Goal: Transaction & Acquisition: Download file/media

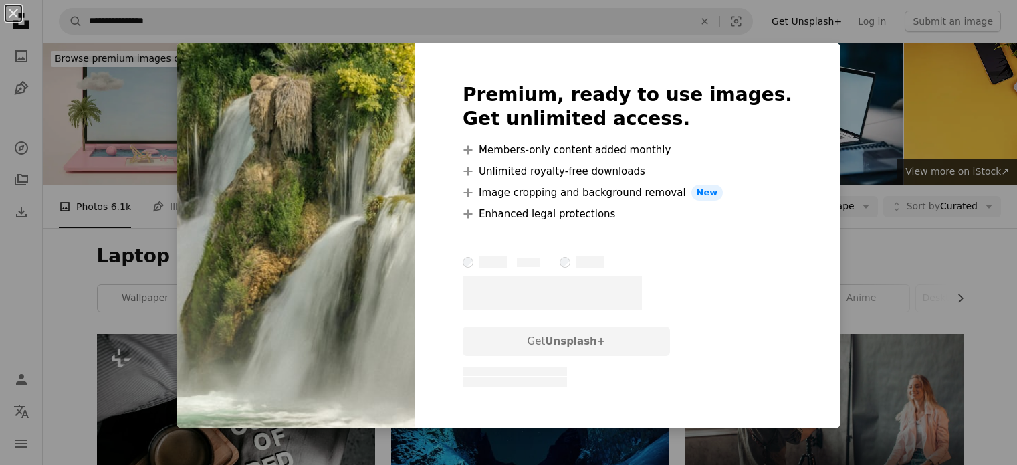
scroll to position [1538, 0]
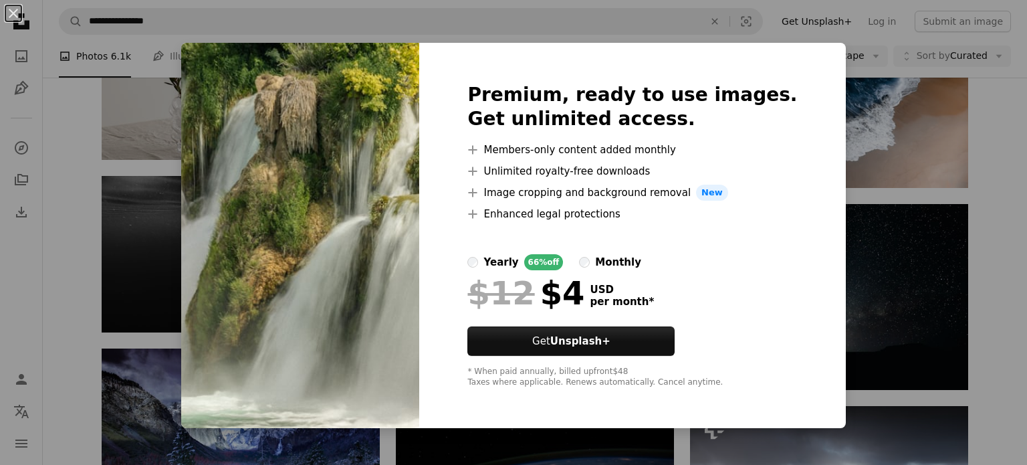
drag, startPoint x: 524, startPoint y: 369, endPoint x: 498, endPoint y: 363, distance: 26.0
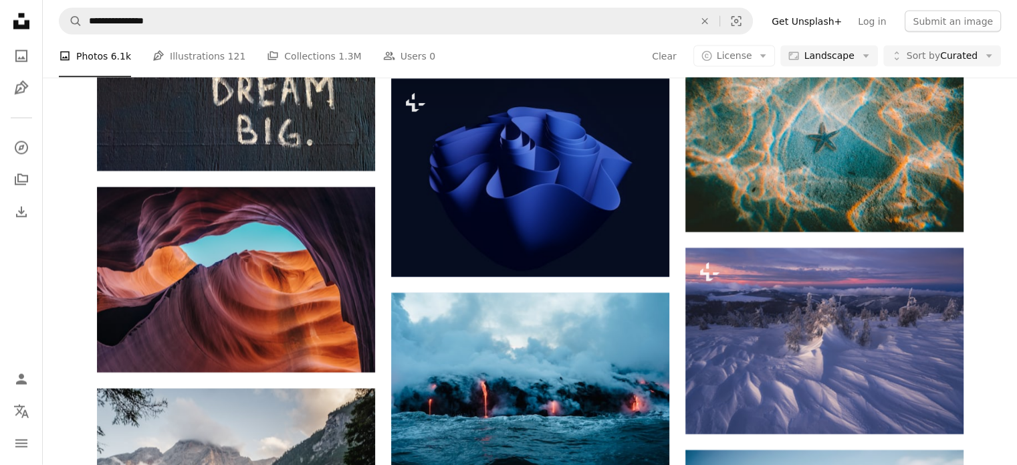
scroll to position [2876, 0]
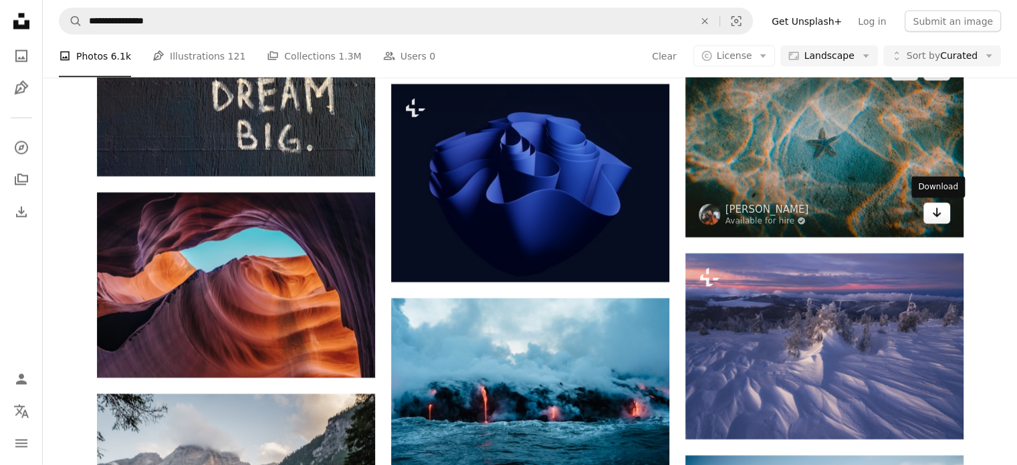
click at [949, 221] on link "Arrow pointing down" at bounding box center [937, 213] width 27 height 21
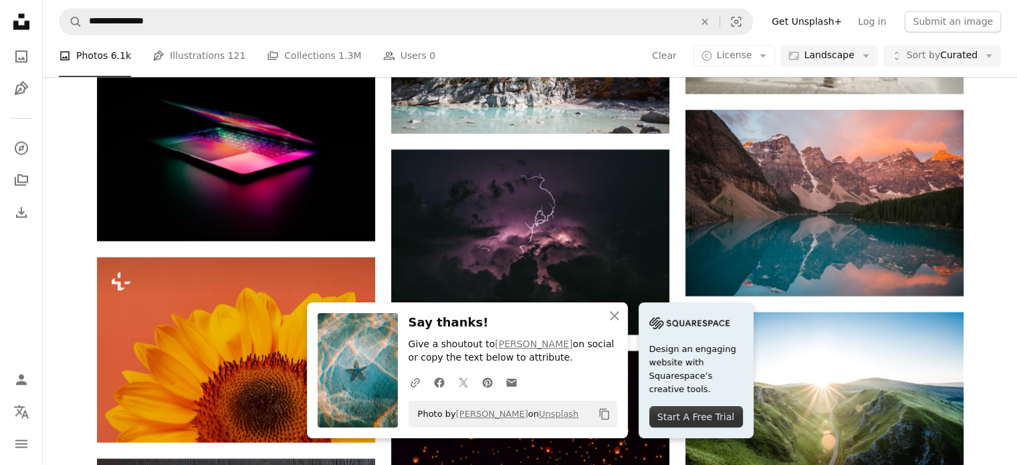
scroll to position [2408, 0]
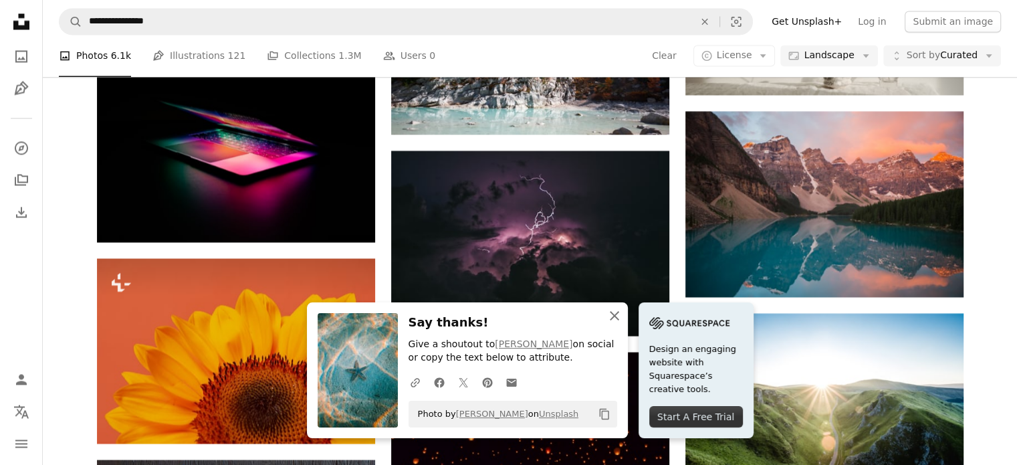
click at [615, 316] on icon "button" at bounding box center [614, 315] width 9 height 9
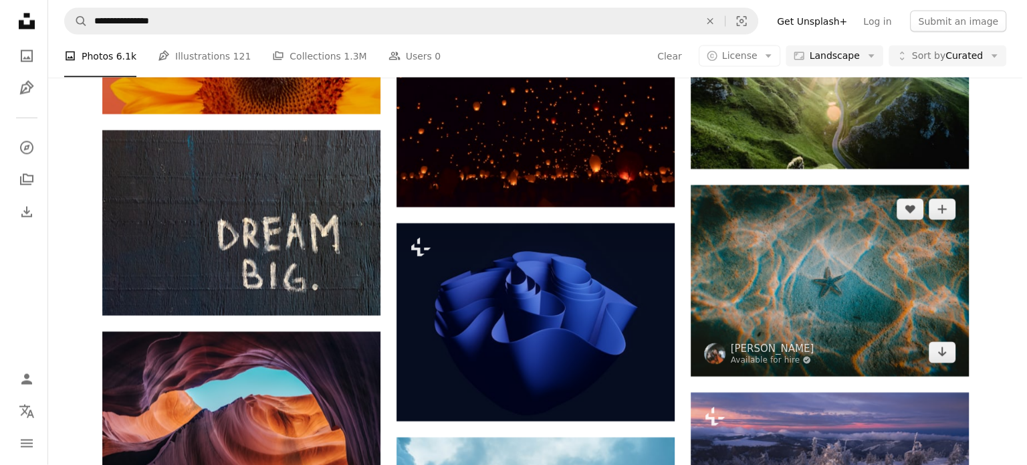
scroll to position [2742, 0]
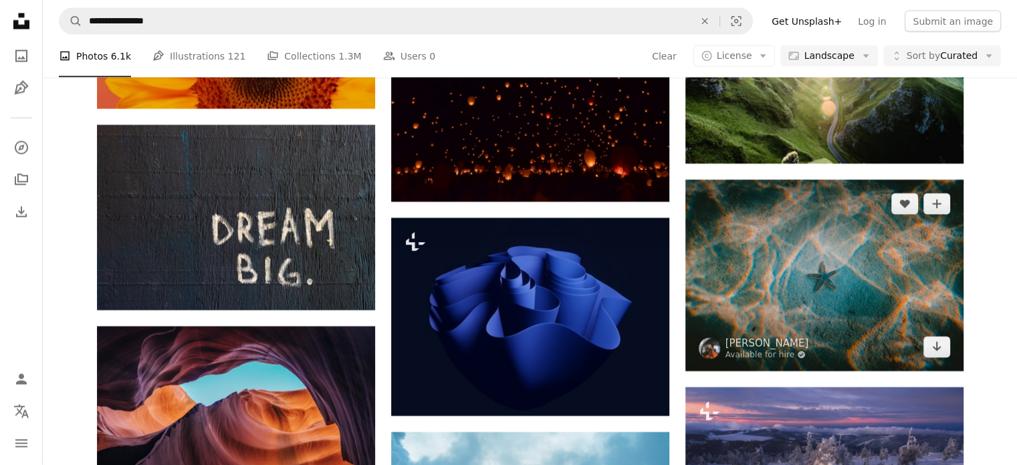
drag, startPoint x: 850, startPoint y: 268, endPoint x: 848, endPoint y: 311, distance: 42.9
click at [848, 310] on img at bounding box center [825, 275] width 278 height 191
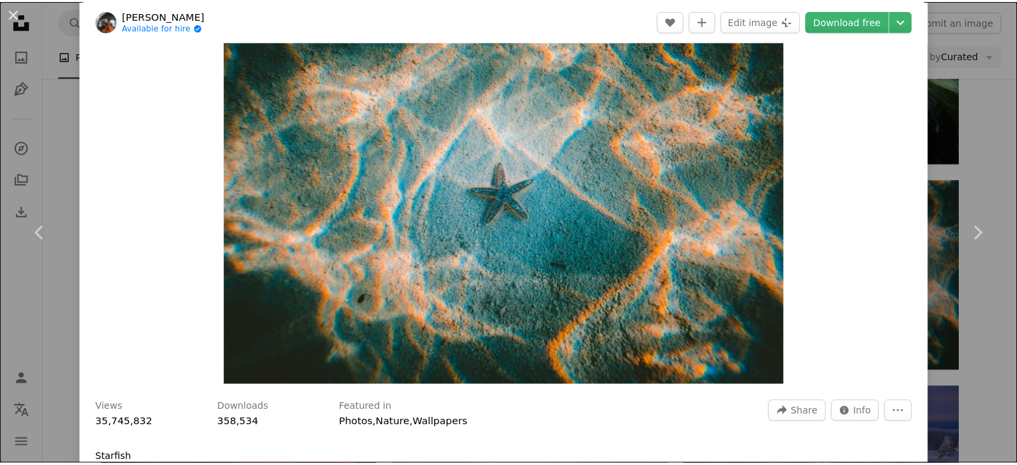
scroll to position [67, 0]
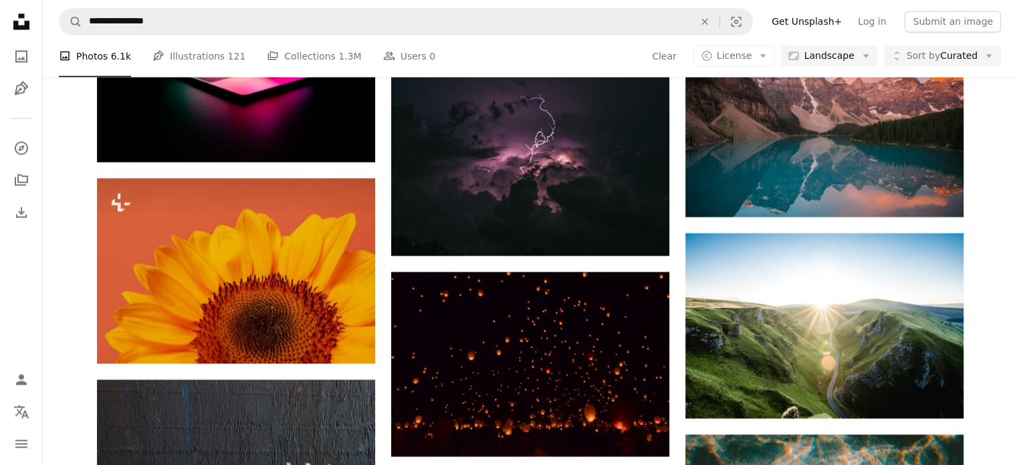
scroll to position [2475, 0]
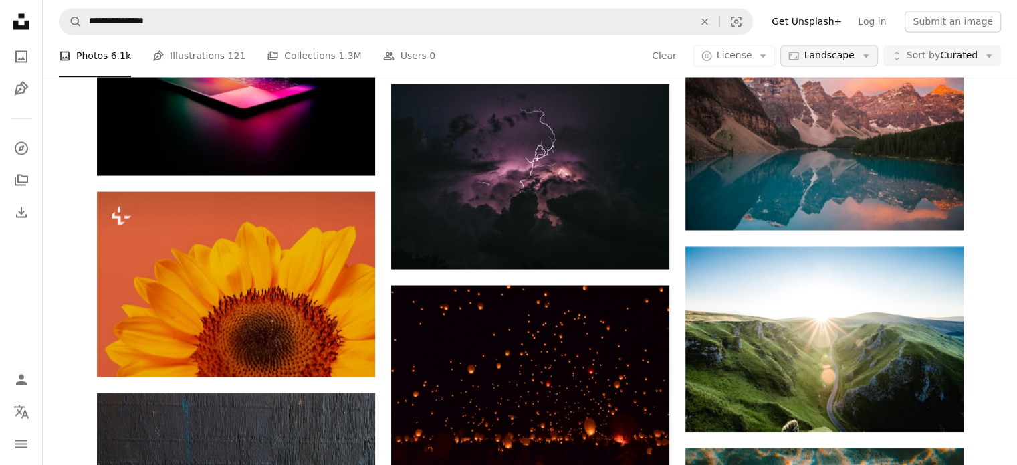
click at [872, 52] on icon "Arrow down" at bounding box center [866, 56] width 12 height 12
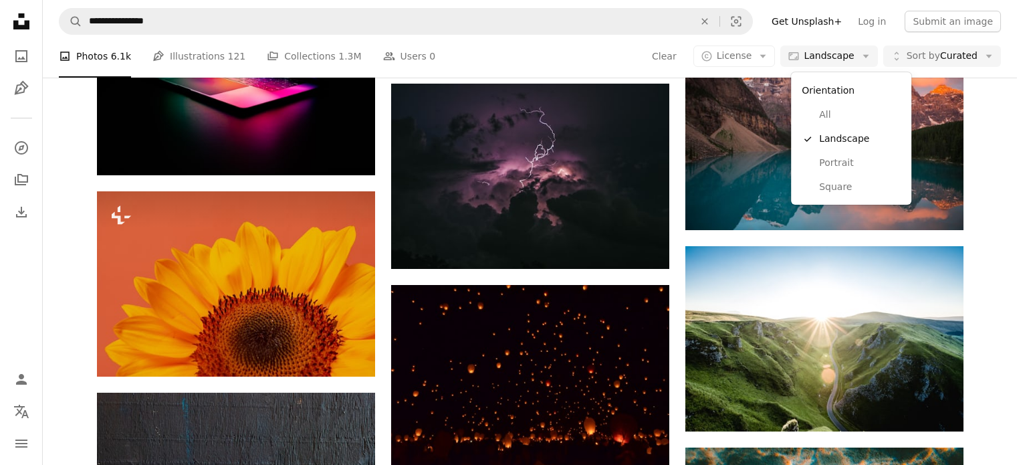
click at [960, 64] on body "**********" at bounding box center [508, 232] width 1017 height 465
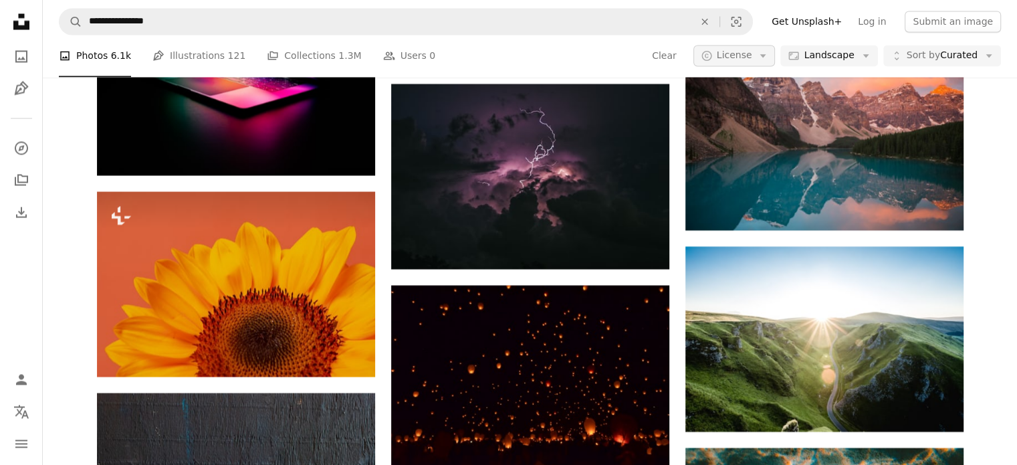
click at [754, 65] on button "A copyright icon © License Arrow down" at bounding box center [735, 55] width 82 height 21
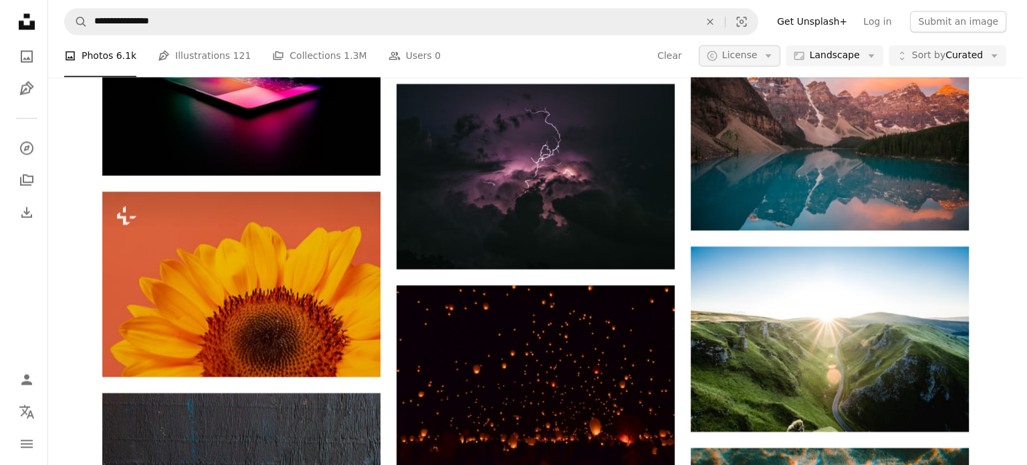
scroll to position [0, 0]
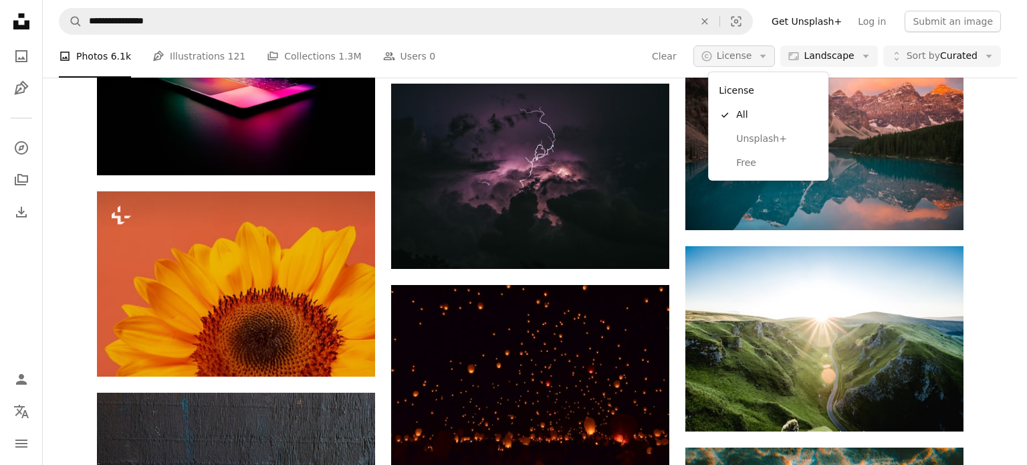
click at [754, 65] on button "A copyright icon © License Arrow down" at bounding box center [735, 55] width 82 height 21
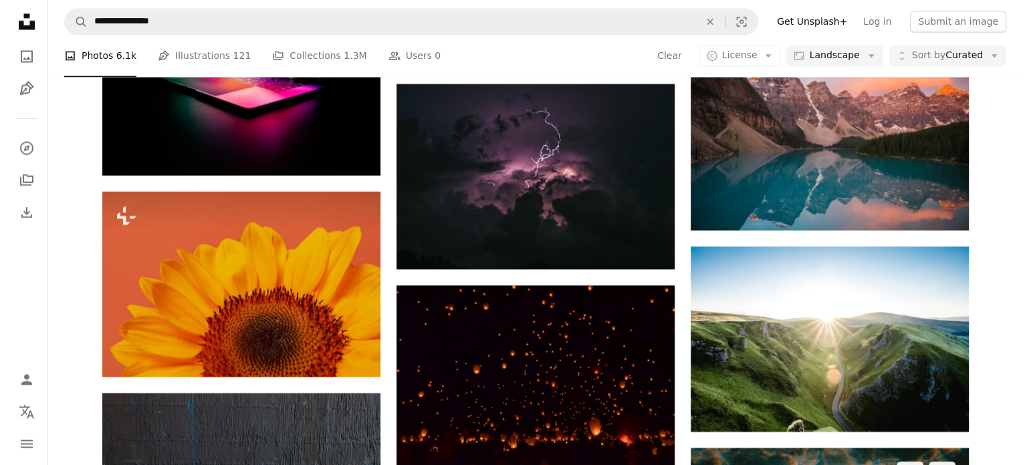
scroll to position [2675, 0]
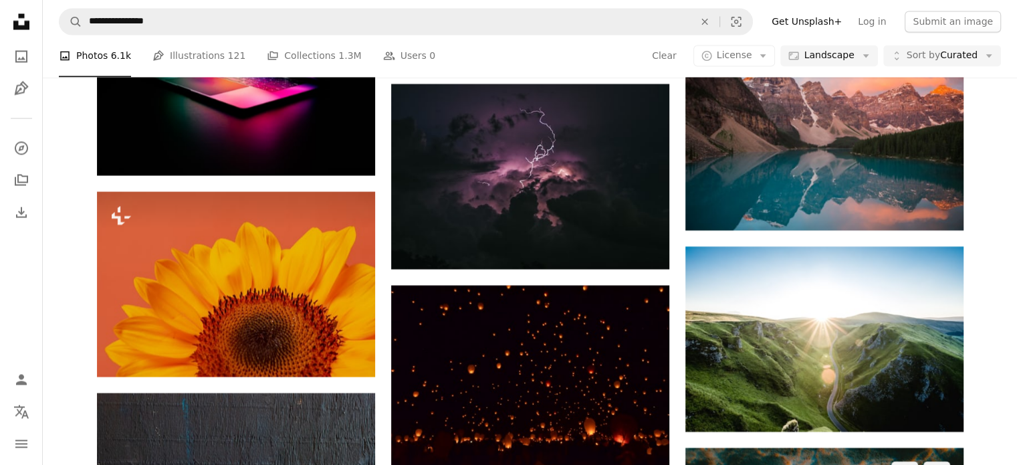
drag, startPoint x: 851, startPoint y: 331, endPoint x: 759, endPoint y: 344, distance: 92.6
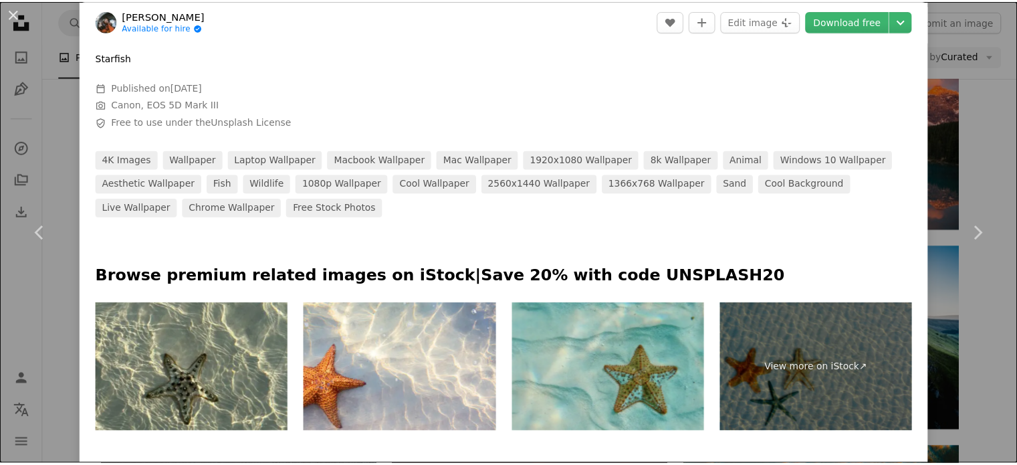
scroll to position [468, 0]
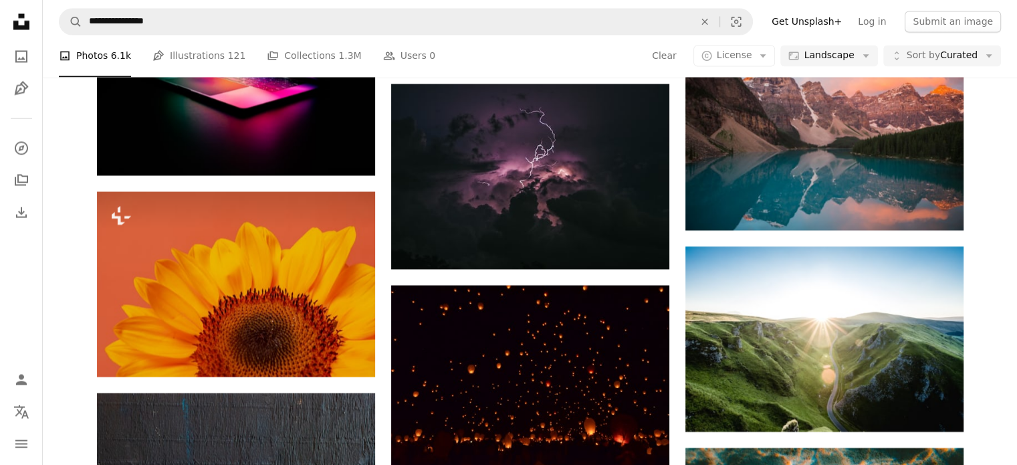
scroll to position [4481, 0]
drag, startPoint x: 348, startPoint y: 350, endPoint x: 353, endPoint y: 333, distance: 17.6
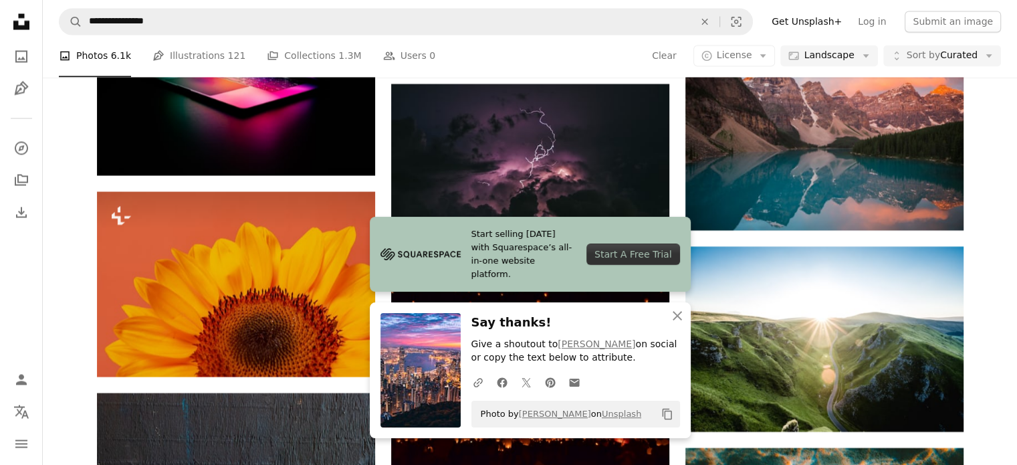
scroll to position [8026, 0]
click at [680, 312] on icon "An X shape" at bounding box center [678, 316] width 16 height 16
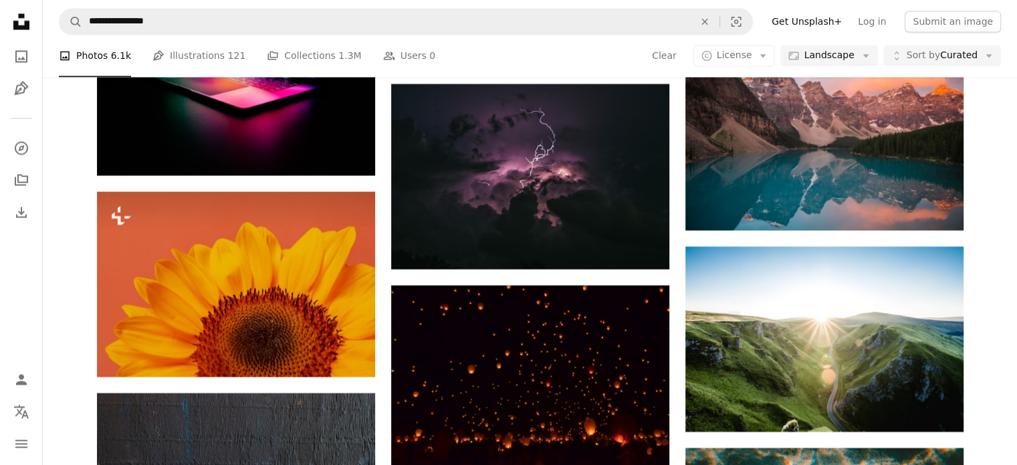
scroll to position [8829, 0]
click at [840, 47] on button "Aspect ratio Landscape Arrow down" at bounding box center [829, 55] width 97 height 21
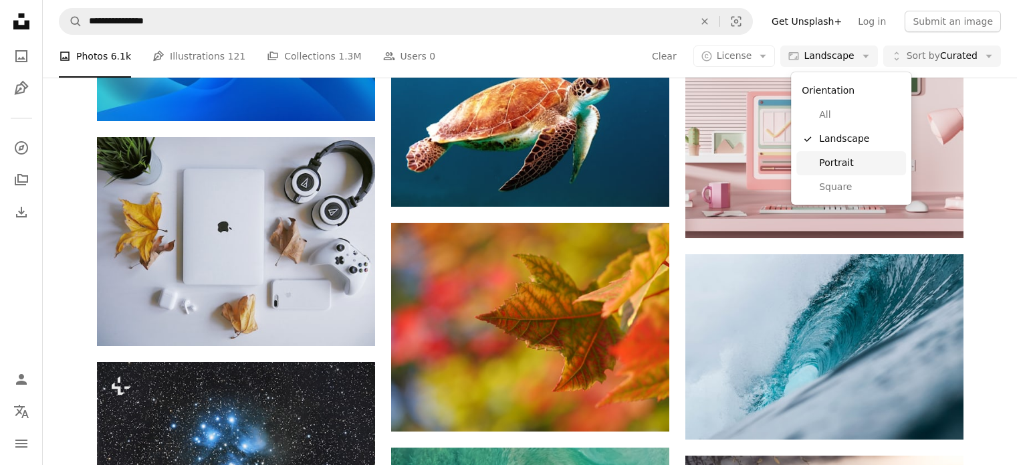
click at [840, 158] on span "Portrait" at bounding box center [860, 163] width 82 height 13
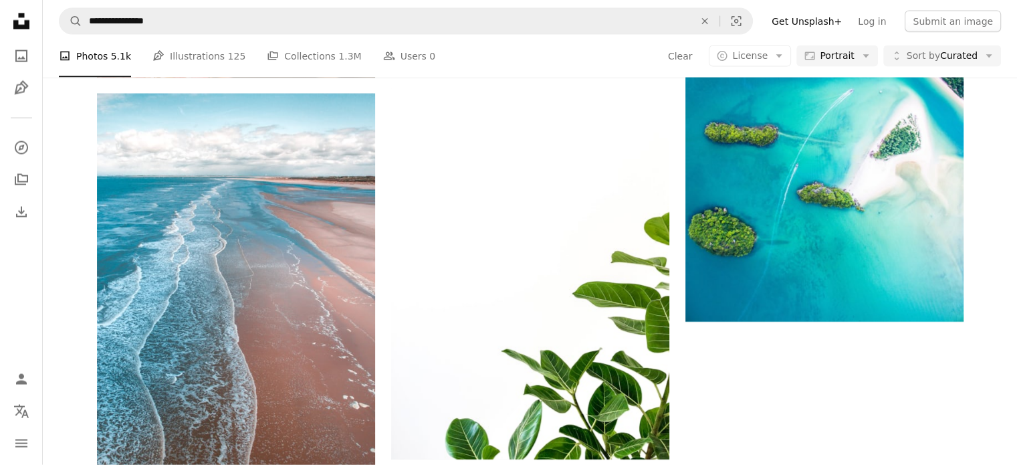
scroll to position [468, 0]
click at [848, 56] on span "Portrait" at bounding box center [837, 55] width 34 height 13
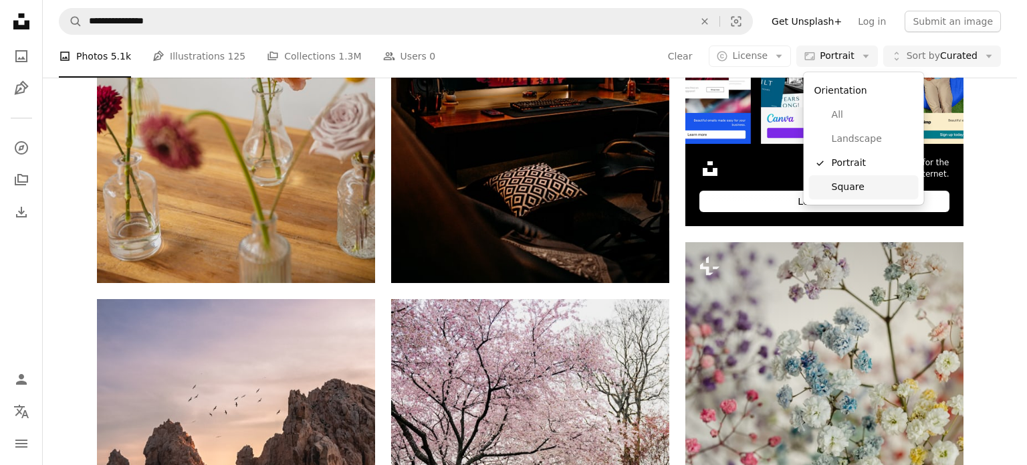
click at [835, 189] on span "Square" at bounding box center [873, 187] width 82 height 13
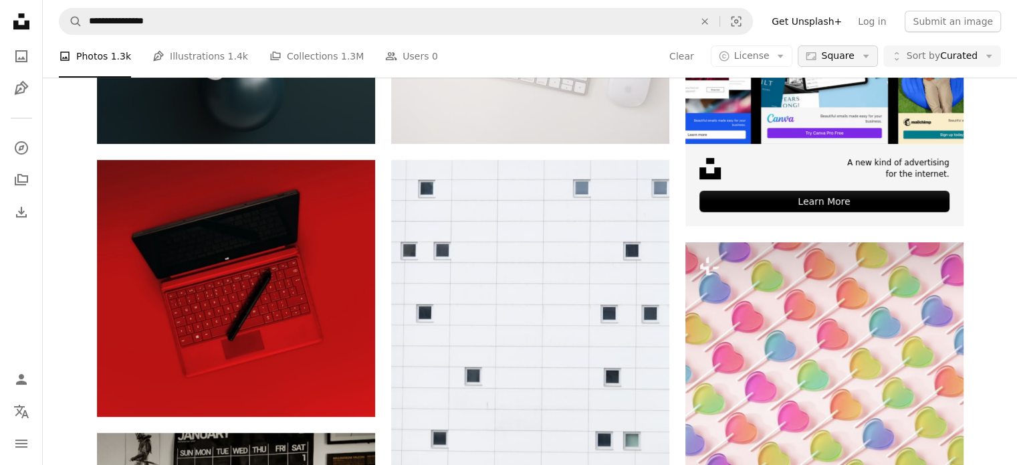
click at [836, 63] on span "Square" at bounding box center [837, 55] width 33 height 13
